Goal: Task Accomplishment & Management: Manage account settings

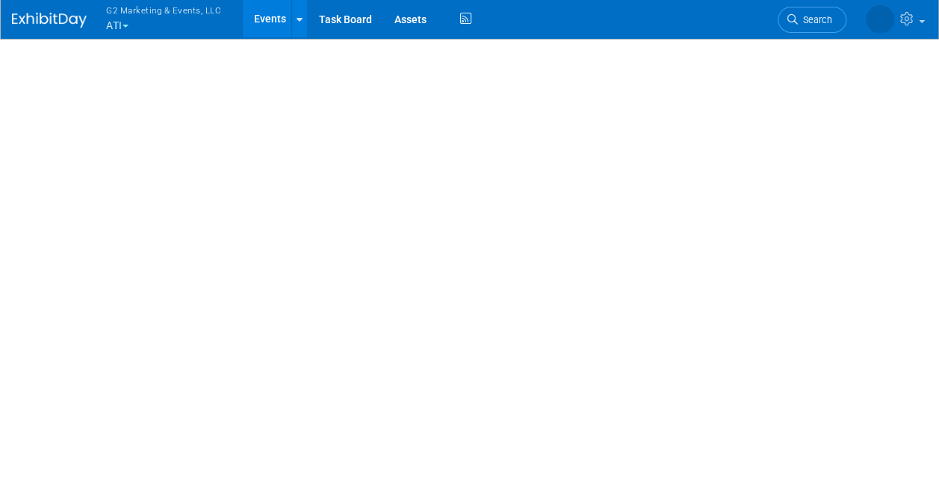
select select "ATI Nursing"
select select "Tier 1"
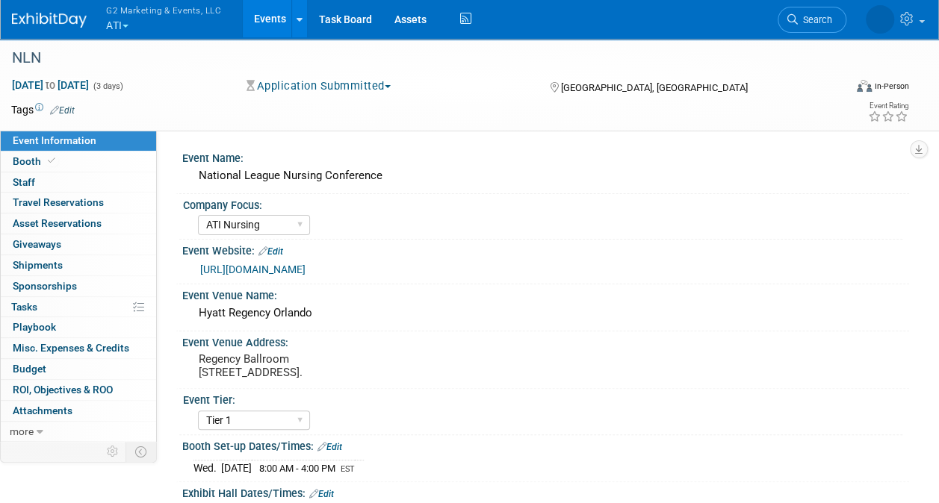
click at [347, 86] on button "Application Submmitted" at bounding box center [318, 86] width 155 height 16
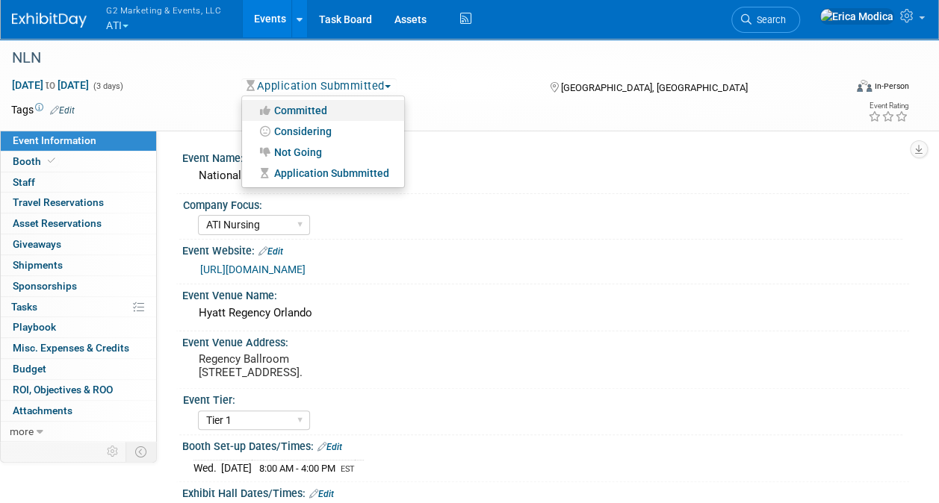
click at [312, 107] on link "Committed" at bounding box center [323, 110] width 162 height 21
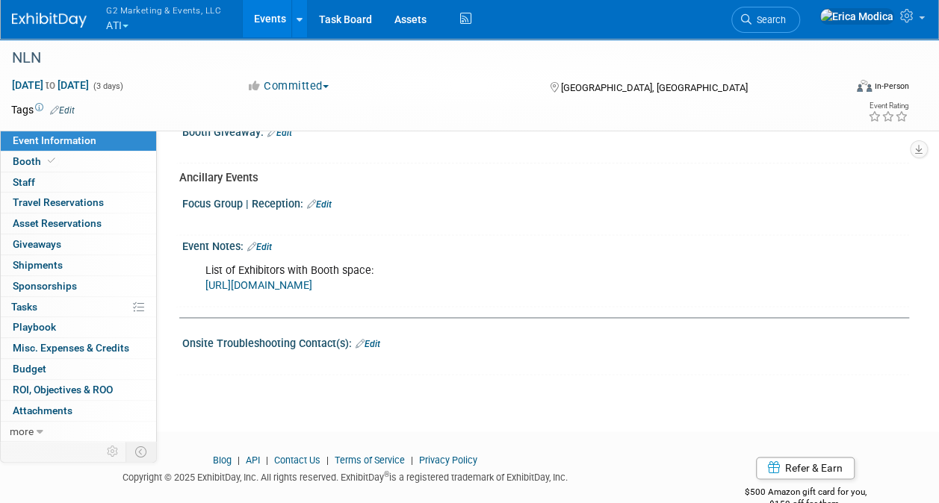
scroll to position [896, 0]
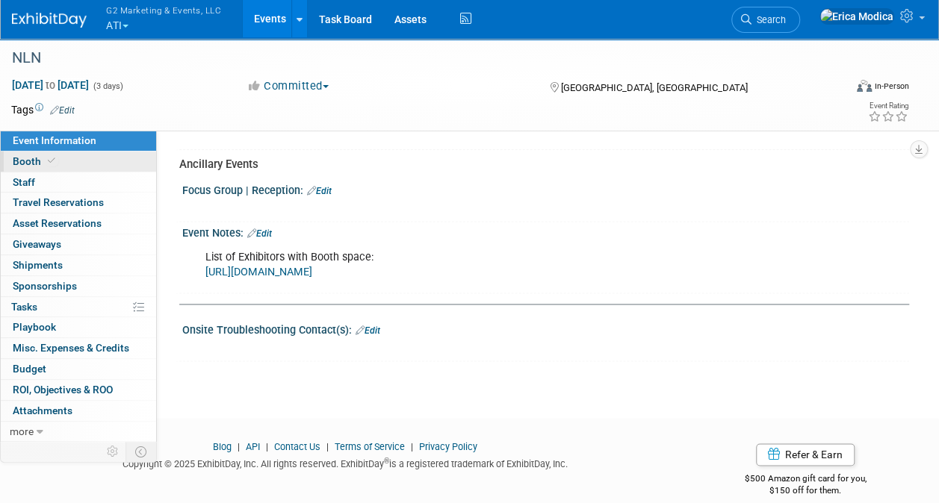
click at [37, 157] on span "Booth" at bounding box center [36, 161] width 46 height 12
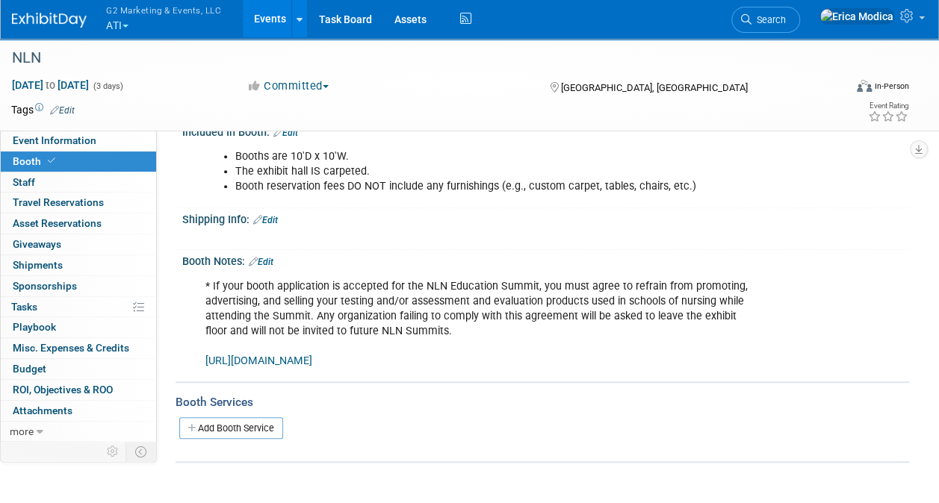
scroll to position [299, 0]
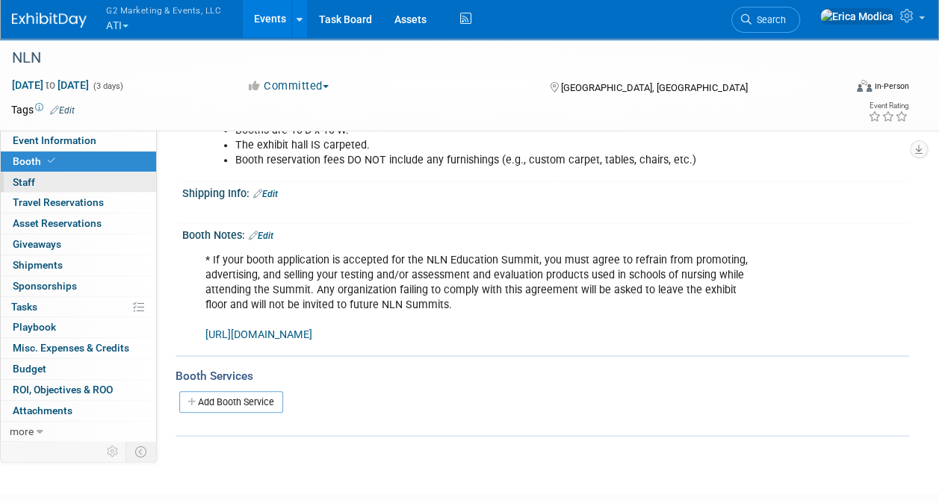
click at [36, 180] on link "0 Staff 0" at bounding box center [78, 183] width 155 height 20
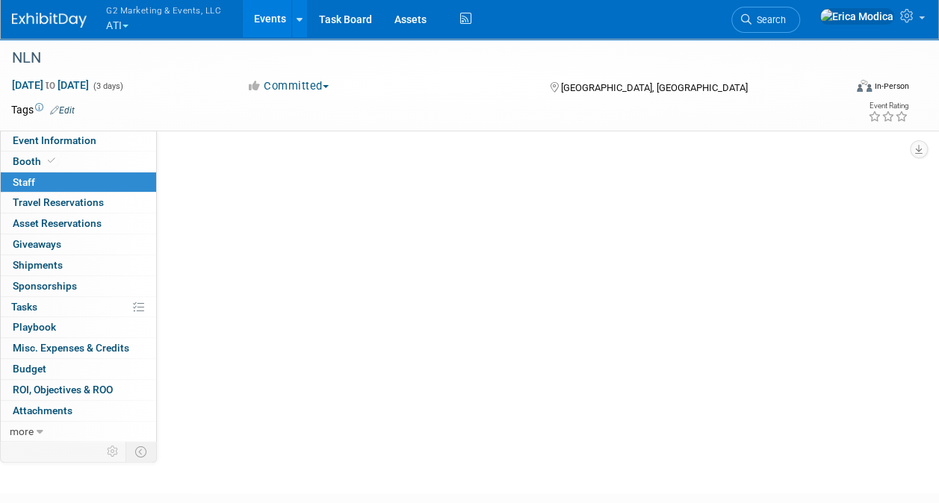
scroll to position [0, 0]
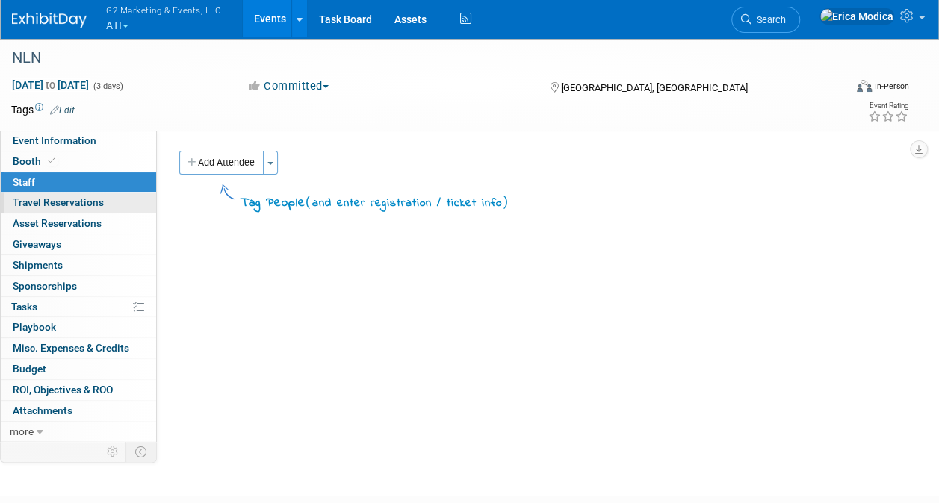
click at [75, 204] on span "Travel Reservations 0" at bounding box center [58, 202] width 91 height 12
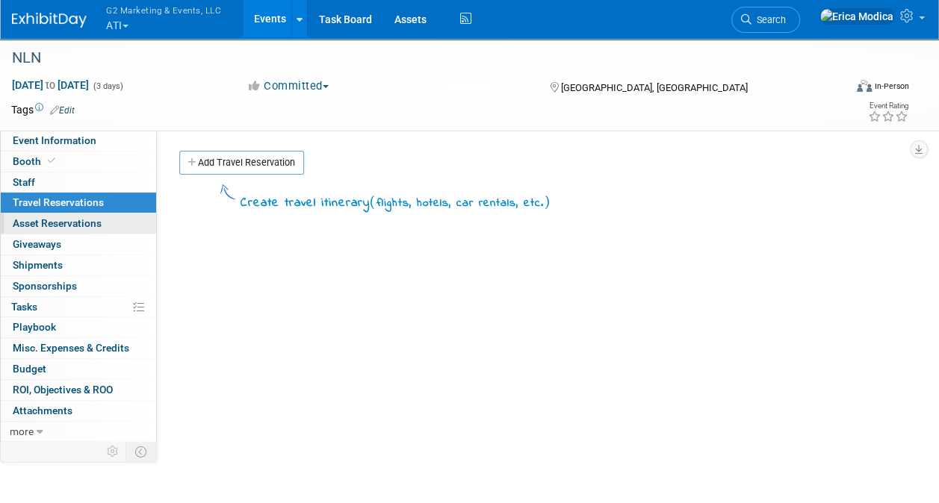
click at [80, 223] on span "Asset Reservations 0" at bounding box center [57, 223] width 89 height 12
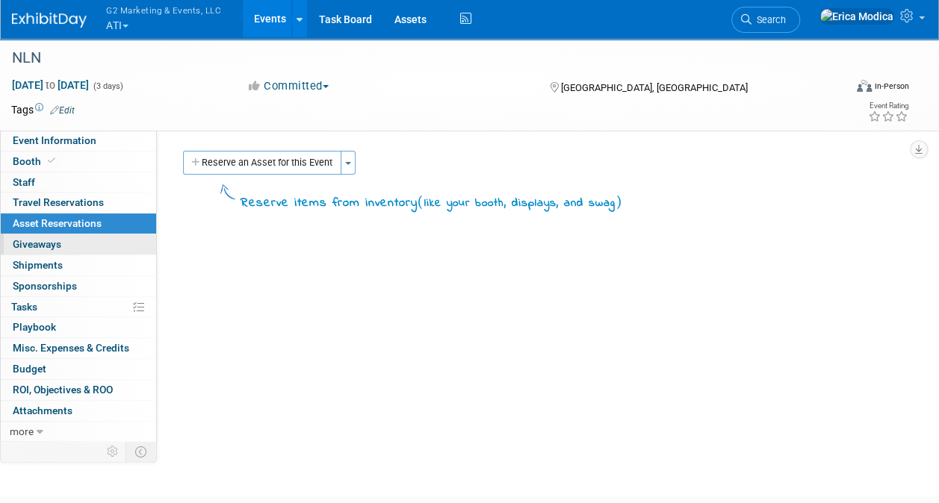
click at [69, 240] on link "0 Giveaways 0" at bounding box center [78, 245] width 155 height 20
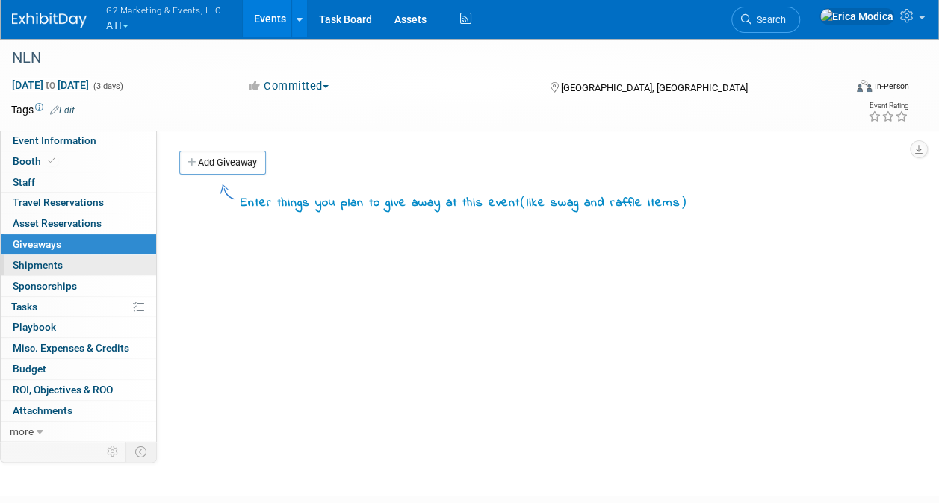
click at [65, 263] on link "0 Shipments 0" at bounding box center [78, 265] width 155 height 20
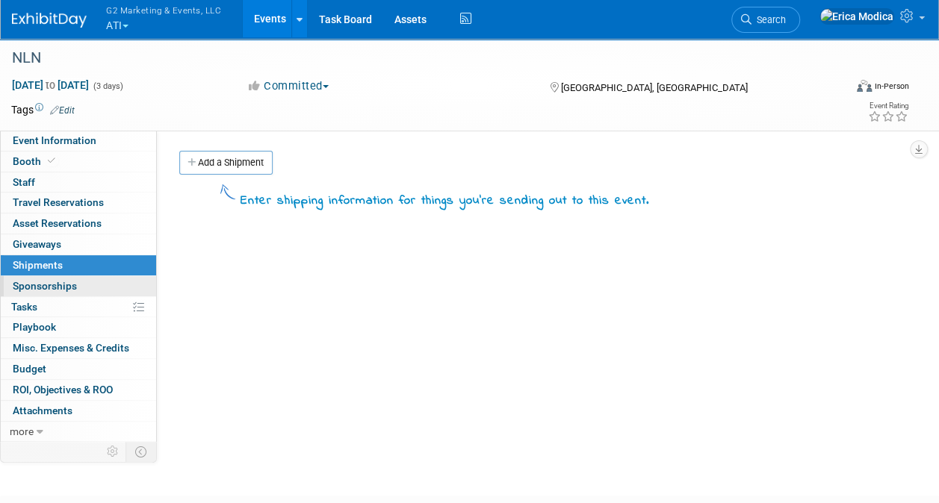
click at [66, 283] on span "Sponsorships 0" at bounding box center [45, 286] width 64 height 12
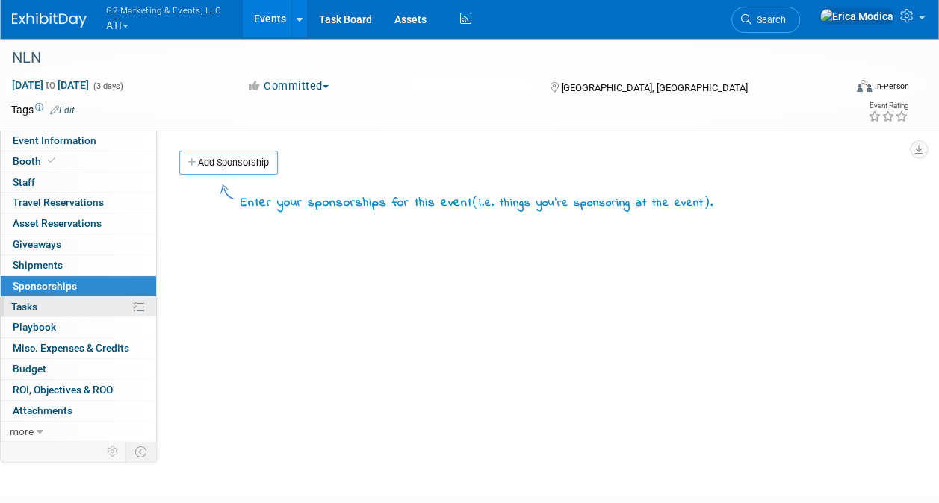
click at [54, 303] on link "0% Tasks 0%" at bounding box center [78, 307] width 155 height 20
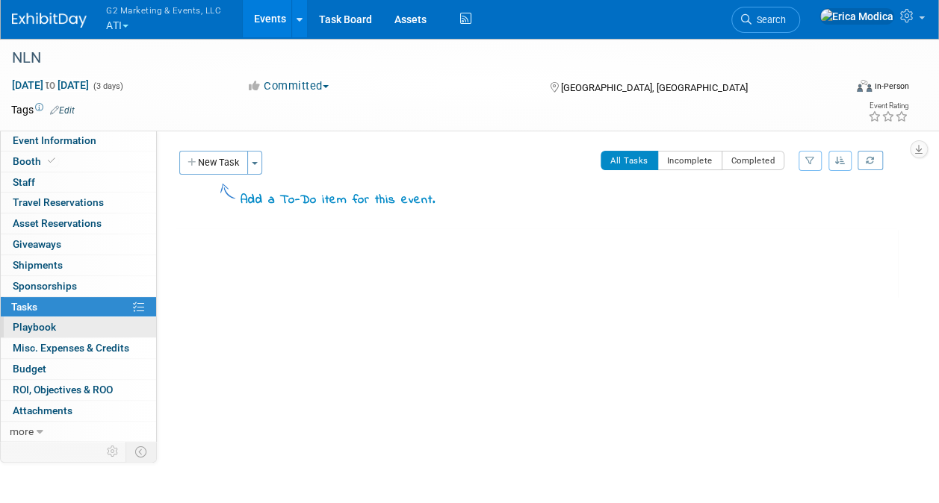
click at [54, 321] on span "Playbook 0" at bounding box center [34, 327] width 43 height 12
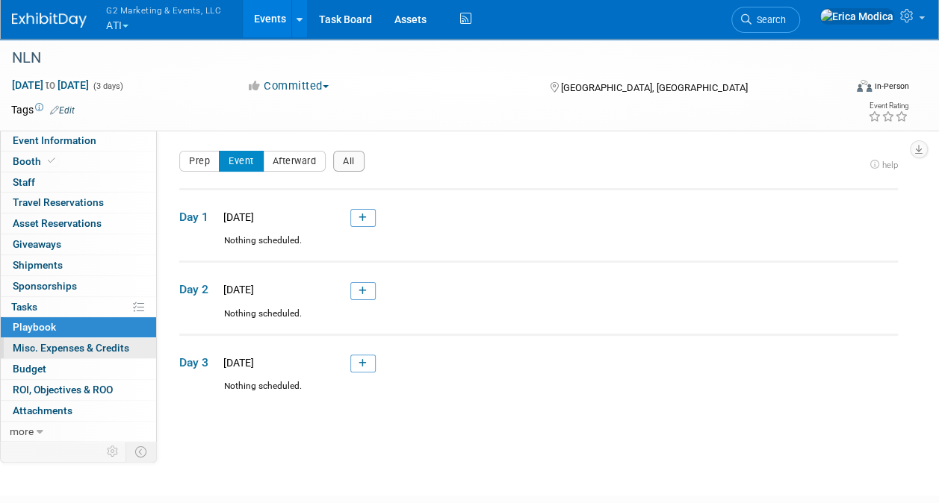
click at [54, 344] on span "Misc. Expenses & Credits 0" at bounding box center [71, 348] width 117 height 12
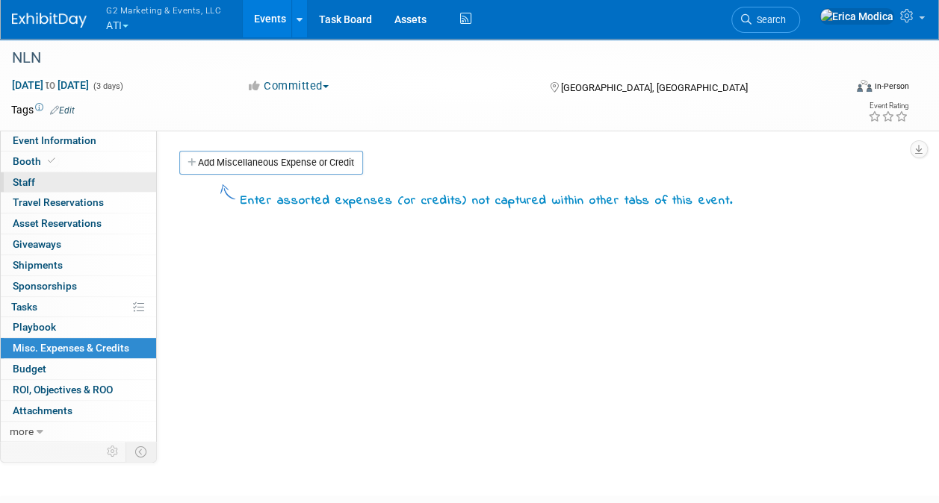
click at [34, 173] on link "0 Staff 0" at bounding box center [78, 183] width 155 height 20
